Goal: Task Accomplishment & Management: Complete application form

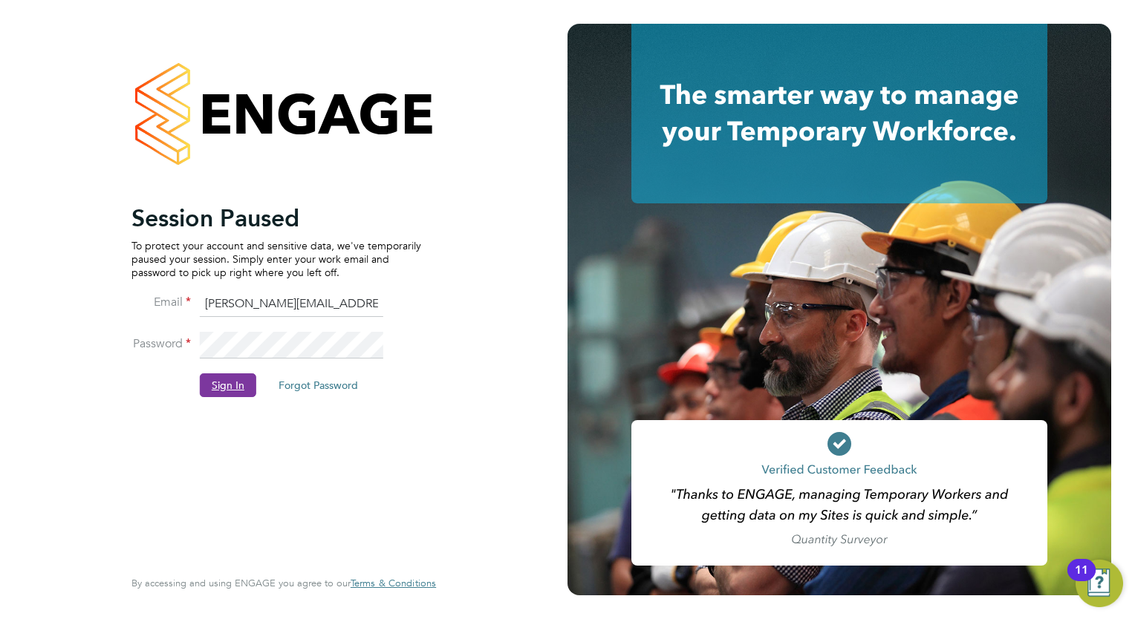
click at [216, 391] on button "Sign In" at bounding box center [228, 385] width 56 height 24
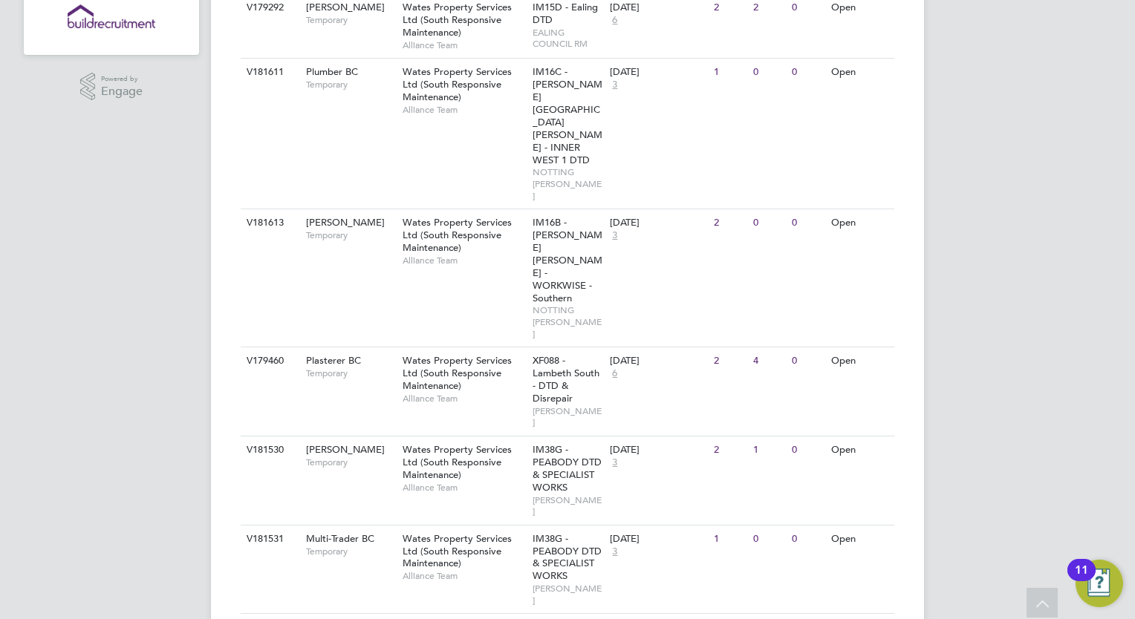
scroll to position [370, 0]
click at [459, 391] on span "Alliance Team" at bounding box center [463, 397] width 123 height 12
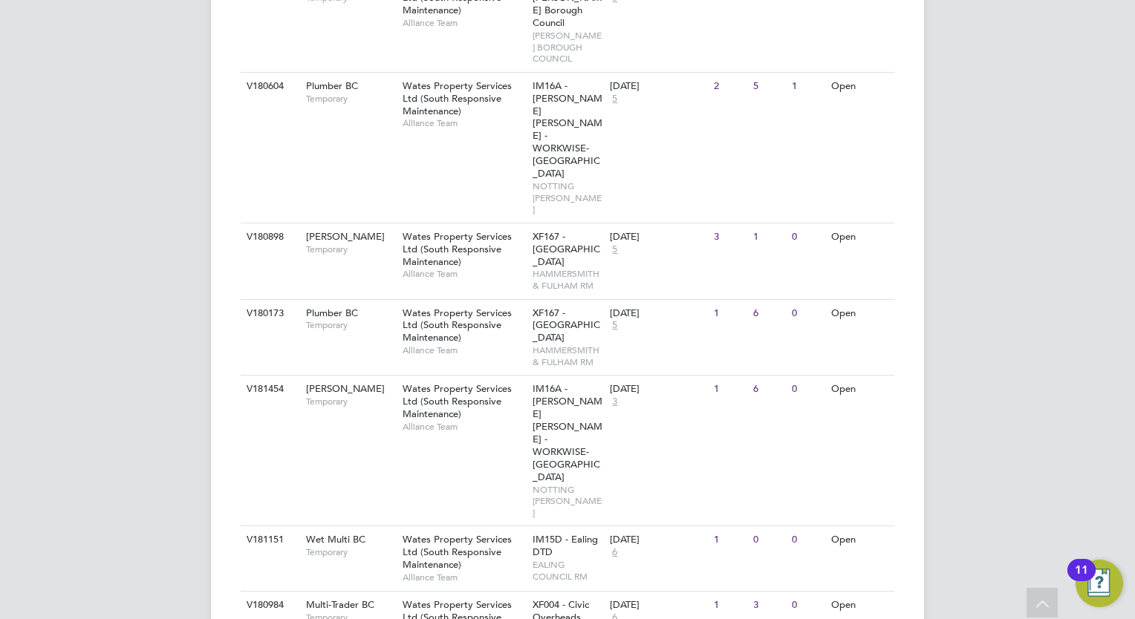
scroll to position [1419, 0]
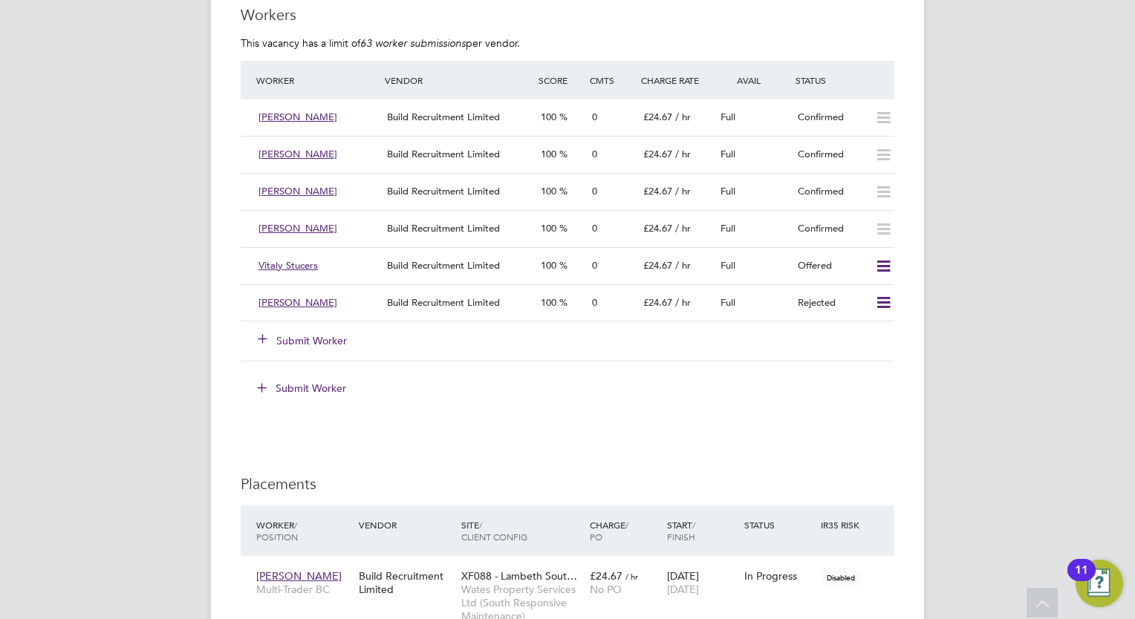
click at [321, 340] on button "Submit Worker" at bounding box center [302, 340] width 89 height 15
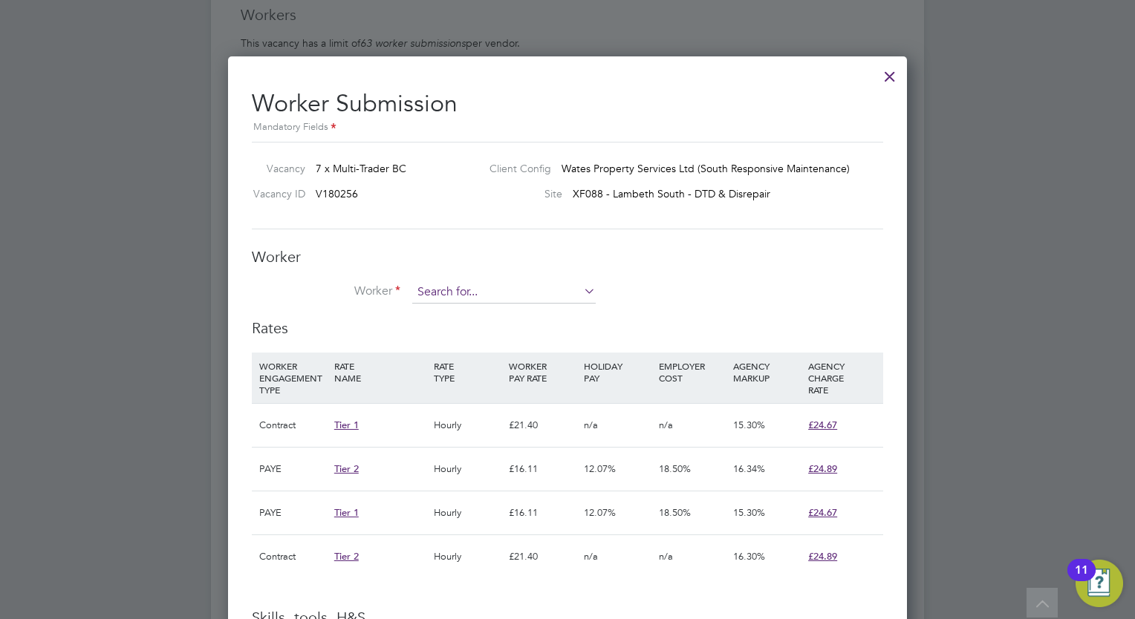
click at [443, 294] on input at bounding box center [503, 292] width 183 height 22
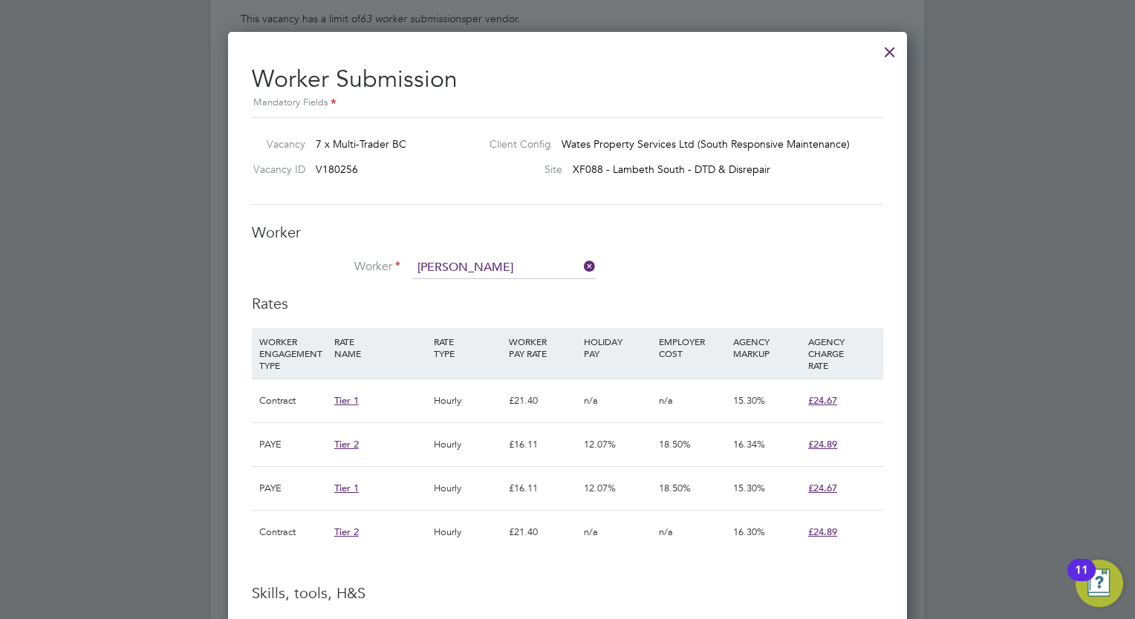
click at [507, 287] on b "Mus" at bounding box center [517, 288] width 20 height 13
type input "Richard Musana (312095)"
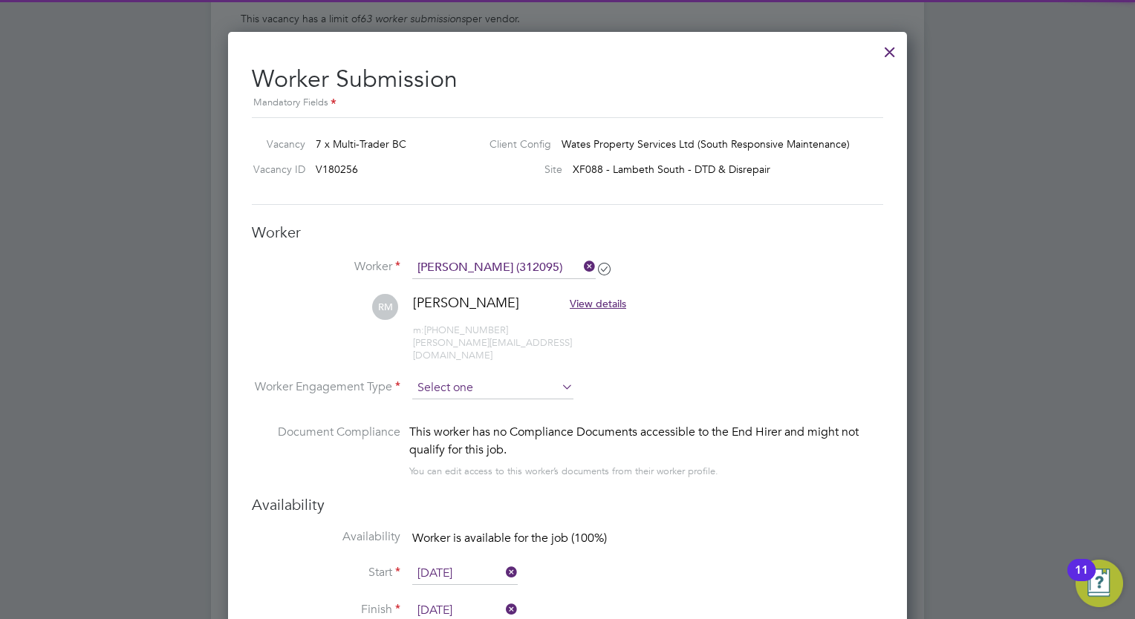
click at [471, 377] on input at bounding box center [492, 388] width 161 height 22
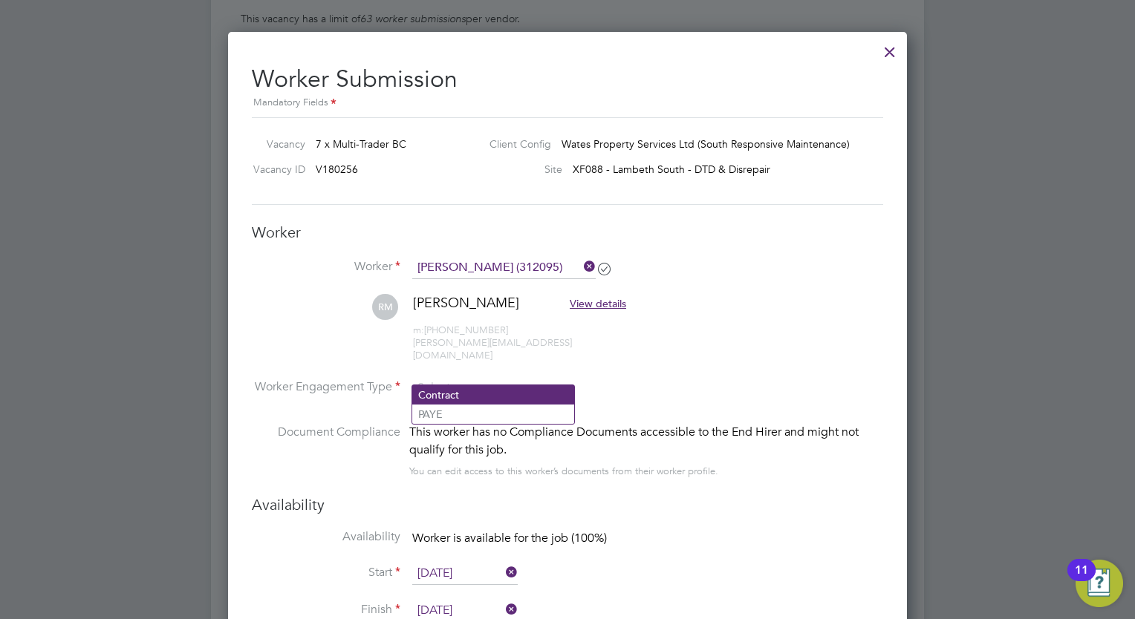
click at [469, 396] on li "Contract" at bounding box center [493, 394] width 162 height 19
type input "Contract"
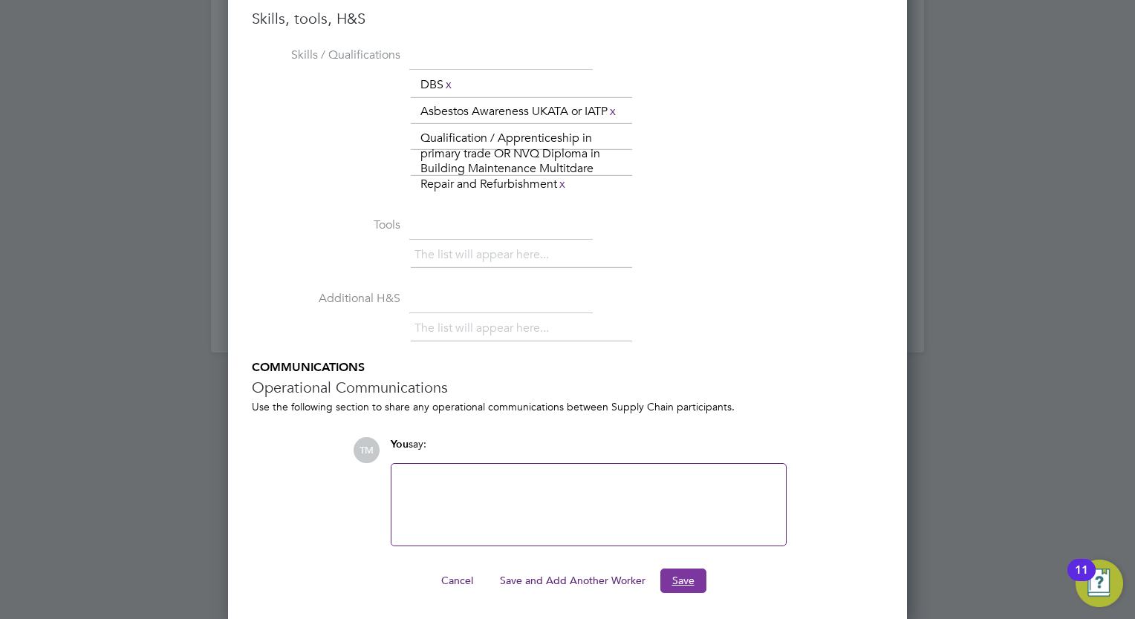
click at [686, 575] on button "Save" at bounding box center [683, 581] width 46 height 24
